Goal: Transaction & Acquisition: Purchase product/service

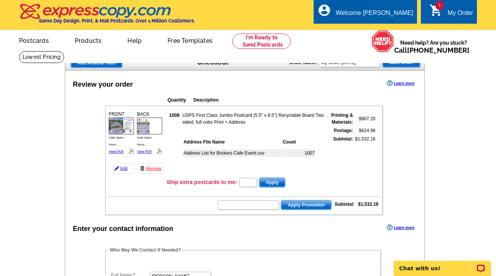
click at [222, 154] on td "Address List for Brokers Cafe Event.csv" at bounding box center [234, 153] width 102 height 8
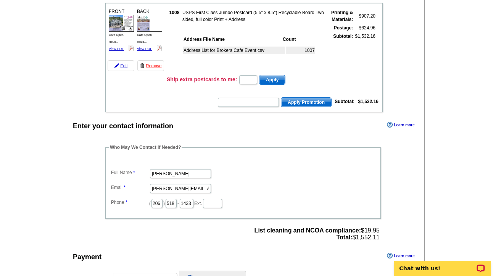
scroll to position [153, 0]
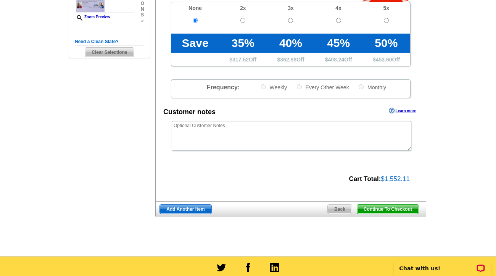
scroll to position [209, 0]
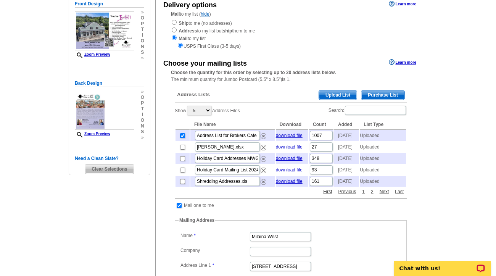
scroll to position [72, 0]
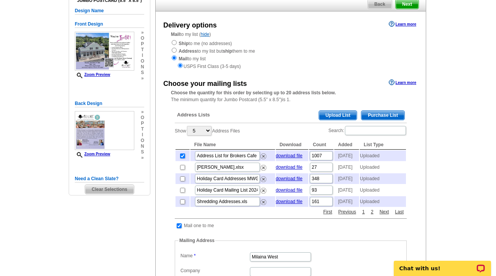
click at [333, 114] on span "Upload List" at bounding box center [338, 115] width 38 height 9
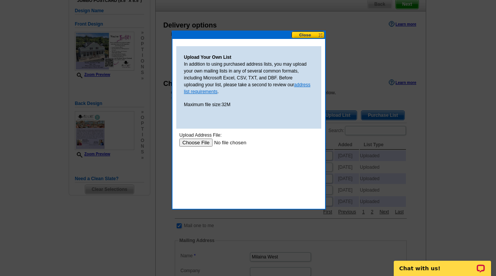
scroll to position [0, 0]
click at [196, 144] on input "file" at bounding box center [227, 142] width 96 height 8
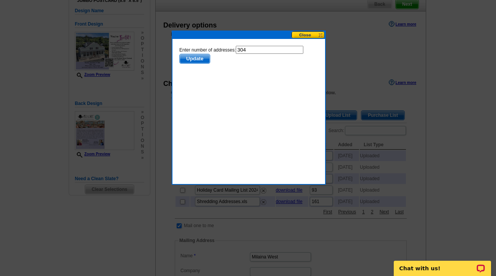
click at [189, 57] on span "Update" at bounding box center [195, 58] width 30 height 9
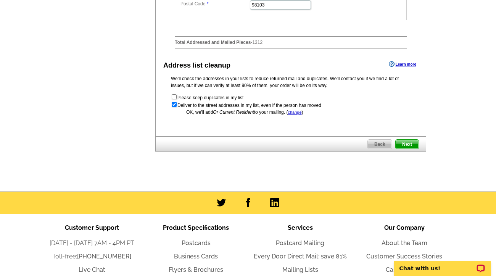
scroll to position [416, 0]
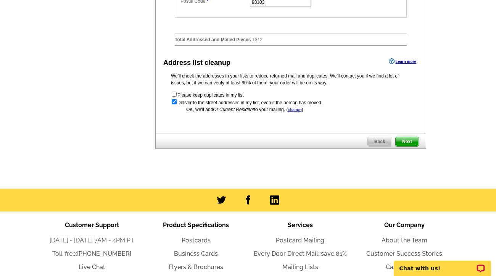
click at [408, 146] on span "Next" at bounding box center [407, 141] width 23 height 9
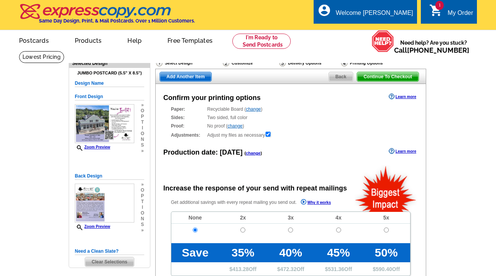
radio input "false"
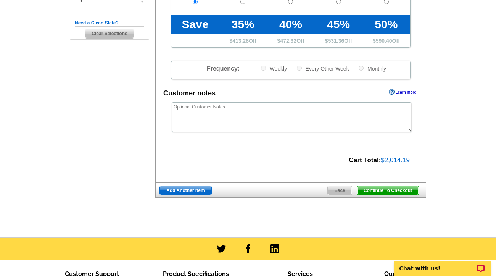
scroll to position [229, 0]
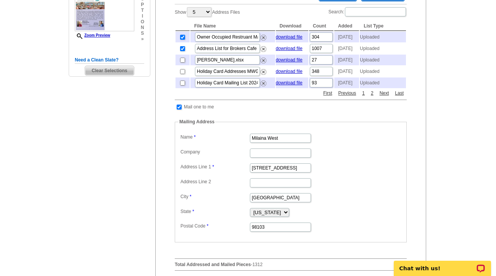
scroll to position [183, 0]
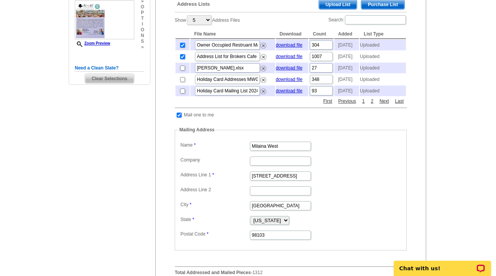
click at [181, 59] on input "checkbox" at bounding box center [182, 56] width 5 height 5
checkbox input "false"
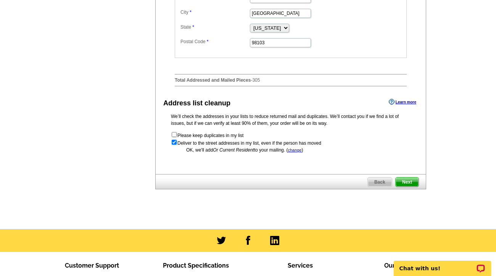
scroll to position [381, 0]
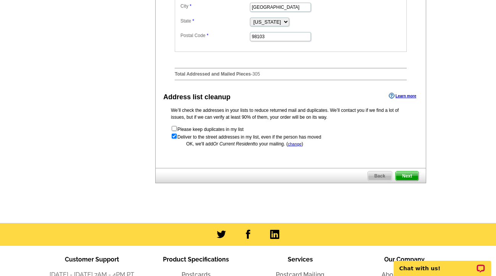
click at [408, 180] on span "Next" at bounding box center [407, 175] width 23 height 9
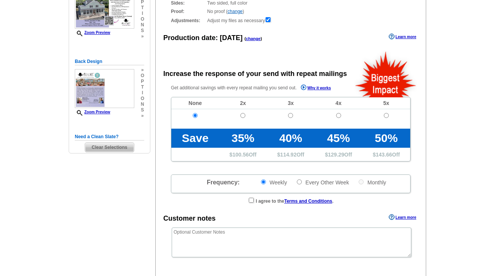
scroll to position [127, 0]
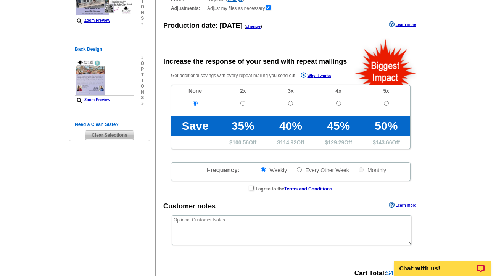
radio input "false"
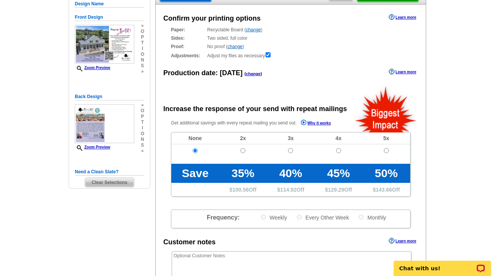
scroll to position [153, 0]
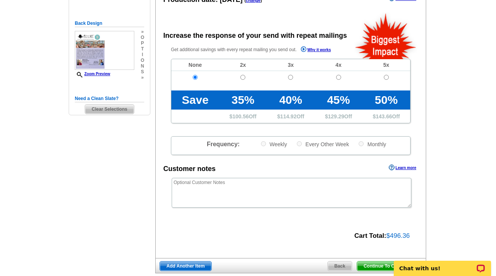
click at [448, 149] on main "Need Help? call 800-260-5887, chat with support, or have our designers make som…" at bounding box center [248, 105] width 496 height 415
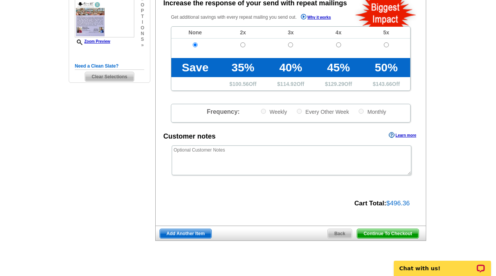
scroll to position [229, 0]
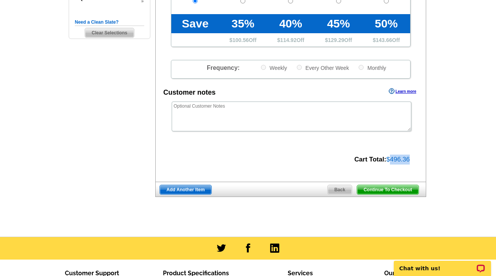
drag, startPoint x: 412, startPoint y: 160, endPoint x: 389, endPoint y: 161, distance: 22.9
click at [389, 161] on div "Cart Total: $496.36" at bounding box center [287, 158] width 262 height 11
copy span "496.36"
click at [382, 189] on span "Continue To Checkout" at bounding box center [387, 189] width 61 height 9
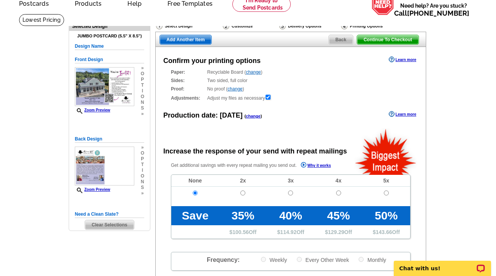
scroll to position [0, 0]
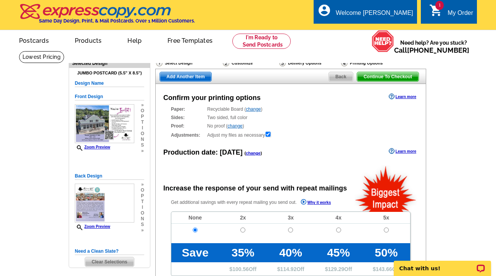
click at [341, 78] on span "Back" at bounding box center [341, 76] width 24 height 9
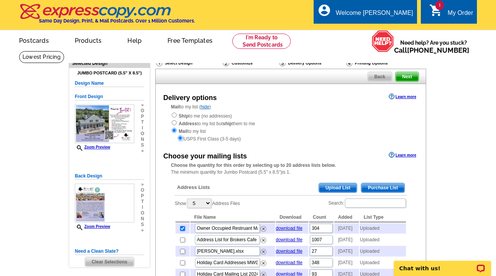
click at [179, 136] on input "radio" at bounding box center [180, 137] width 5 height 5
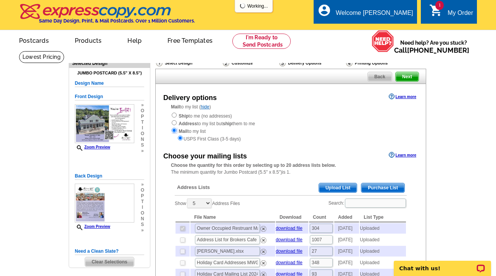
click at [173, 131] on input "radio" at bounding box center [174, 130] width 5 height 5
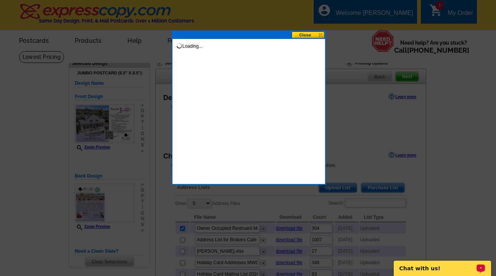
click at [305, 35] on button at bounding box center [308, 34] width 34 height 7
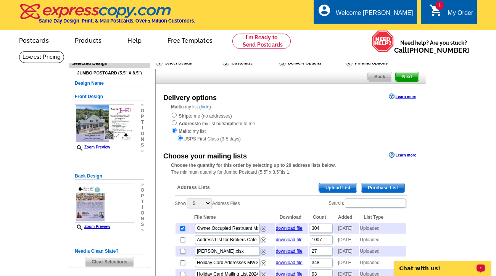
click at [393, 96] on link "Learn more" at bounding box center [402, 96] width 27 height 6
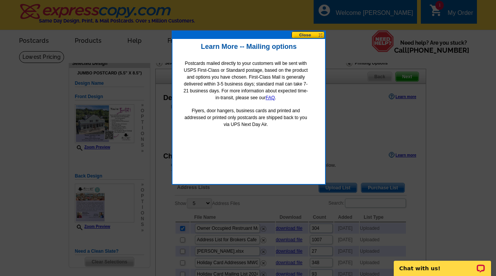
click at [308, 32] on button at bounding box center [308, 34] width 34 height 7
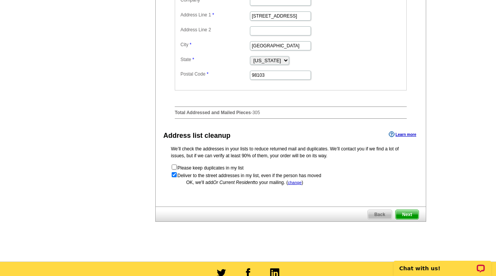
scroll to position [343, 0]
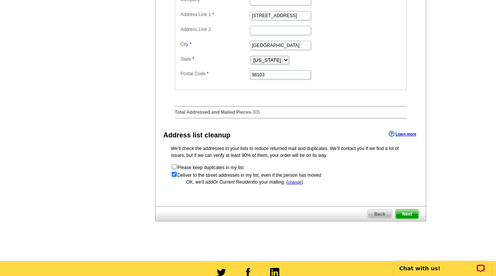
click at [411, 219] on span "Next" at bounding box center [407, 213] width 23 height 9
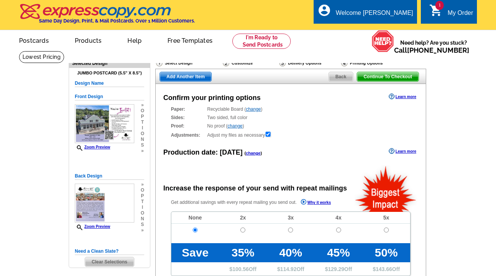
radio input "false"
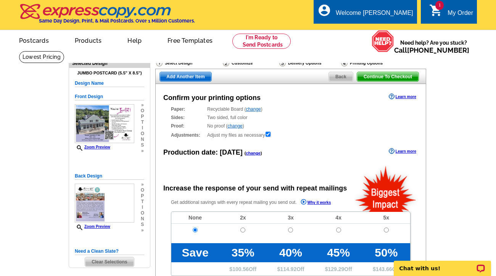
click at [339, 72] on div "Continue To Checkout Back Add Another Item" at bounding box center [290, 76] width 271 height 15
click at [337, 80] on span "Back" at bounding box center [341, 76] width 24 height 9
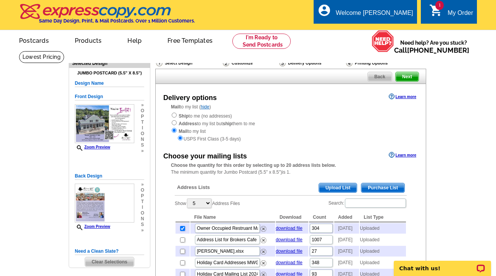
click at [402, 96] on link "Learn more" at bounding box center [402, 96] width 27 height 6
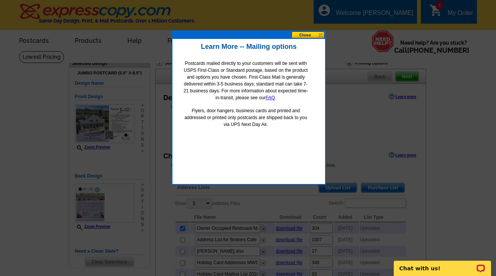
click at [303, 36] on button at bounding box center [308, 34] width 34 height 7
